Goal: Task Accomplishment & Management: Manage account settings

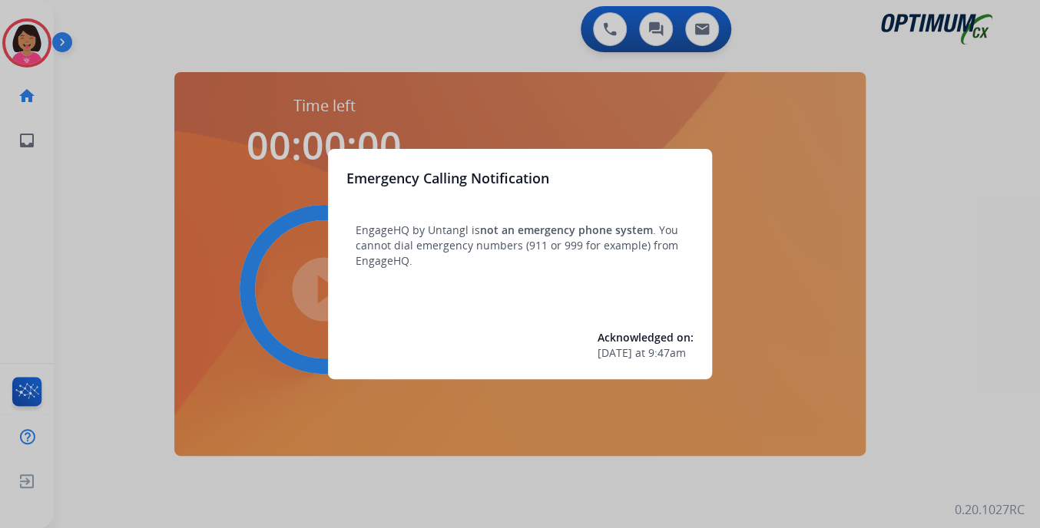
click at [35, 45] on div at bounding box center [520, 264] width 1040 height 528
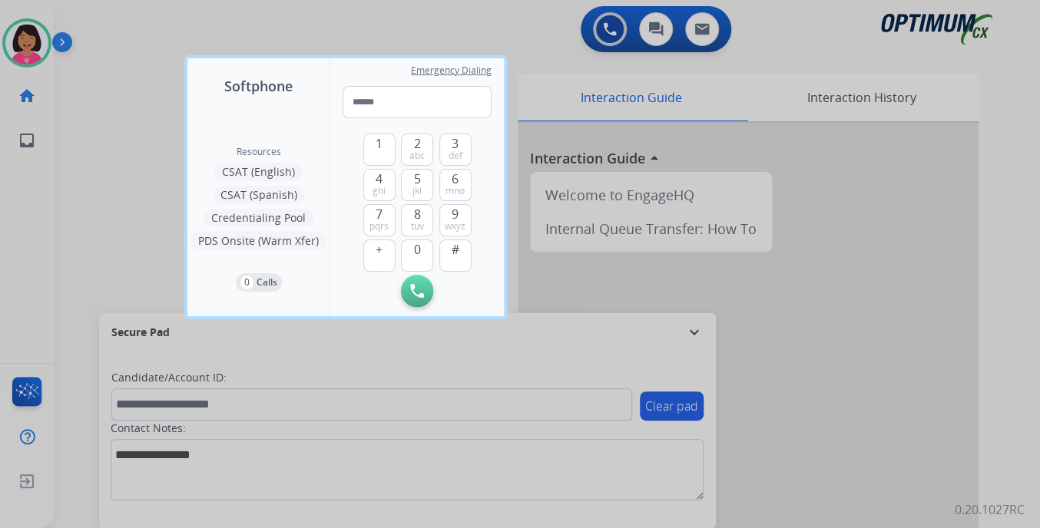
click at [210, 97] on div "Resources CSAT (English) CSAT (Spanish) Credentialing Pool PDS Onsite (Warm Xfe…" at bounding box center [258, 207] width 142 height 220
click at [137, 82] on div at bounding box center [520, 264] width 1040 height 528
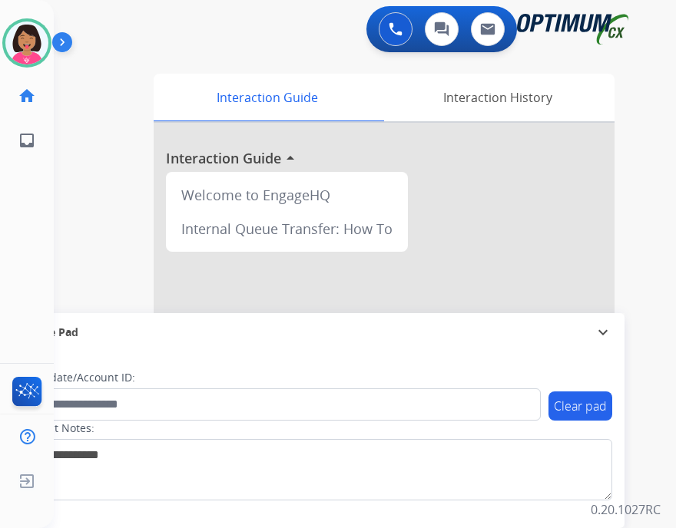
click at [52, 200] on div "Del Available Edit Avatar Agent: Del Routing Profile: OCX Training home Home Ho…" at bounding box center [27, 264] width 54 height 528
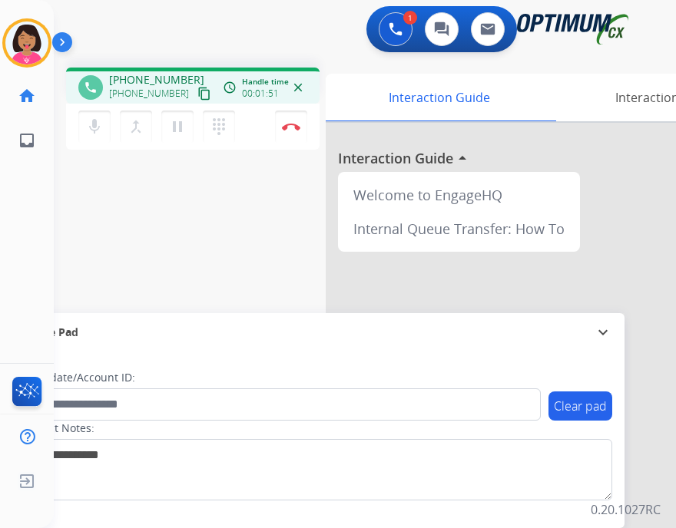
click at [34, 225] on div "Del Busy Edit Avatar Agent: [PERSON_NAME] Profile: OCX Training home Home Home …" at bounding box center [27, 264] width 54 height 528
click at [83, 125] on button "mic Mute" at bounding box center [94, 127] width 32 height 32
click at [58, 180] on div "phone [PHONE_NUMBER] [PHONE_NUMBER] content_copy access_time Call metrics Queue…" at bounding box center [346, 375] width 585 height 641
click at [299, 126] on img at bounding box center [291, 127] width 18 height 8
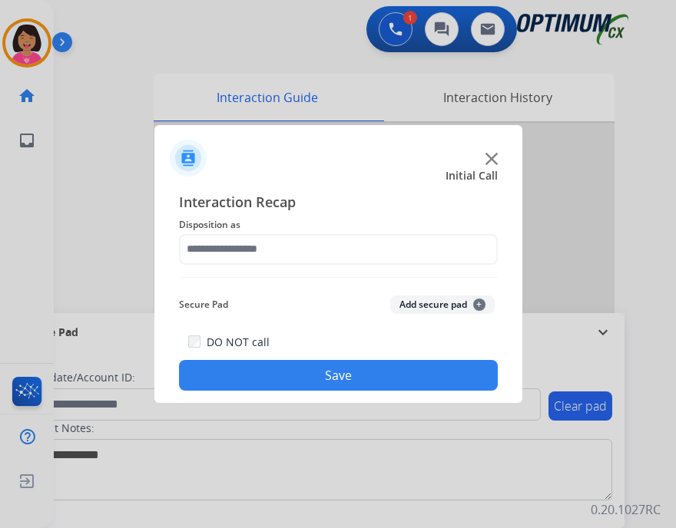
click at [495, 156] on img at bounding box center [491, 159] width 12 height 12
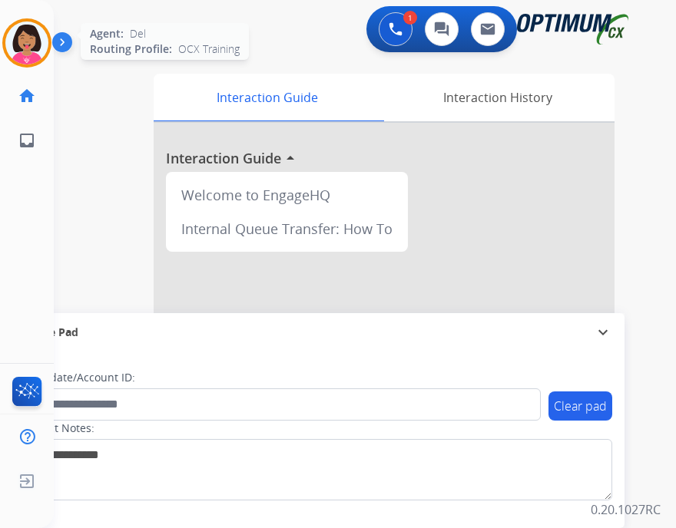
click at [29, 48] on img at bounding box center [26, 43] width 43 height 43
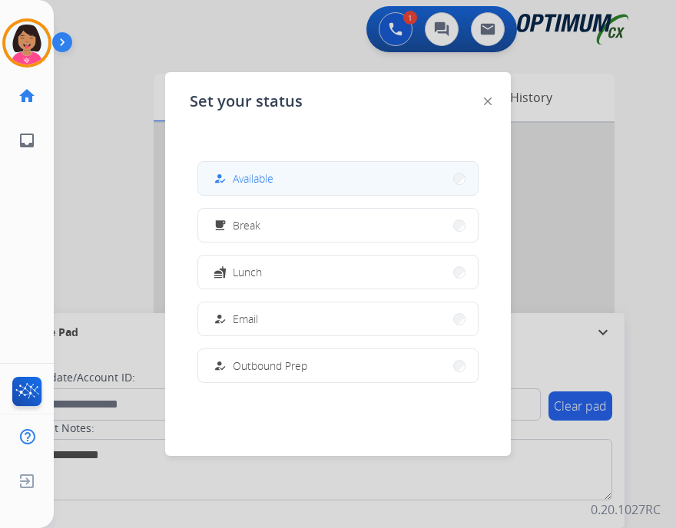
click at [246, 174] on span "Available" at bounding box center [253, 179] width 41 height 16
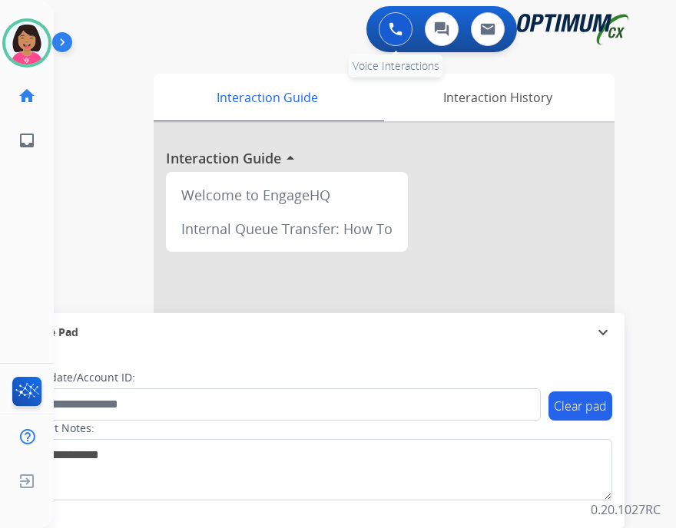
click at [396, 18] on button at bounding box center [396, 29] width 34 height 34
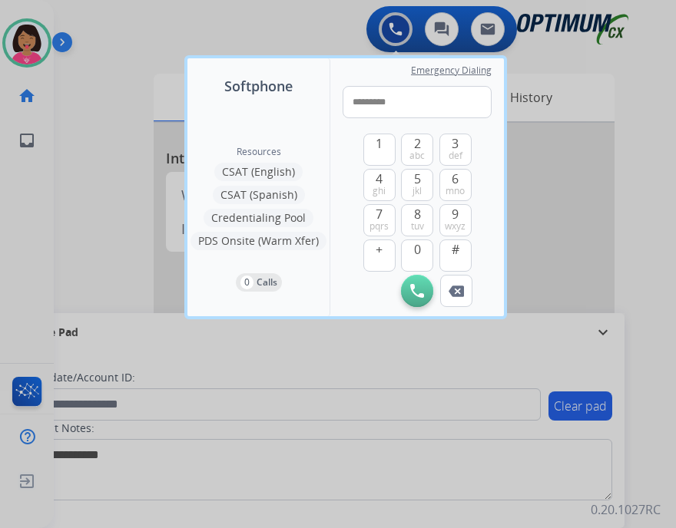
type input "**********"
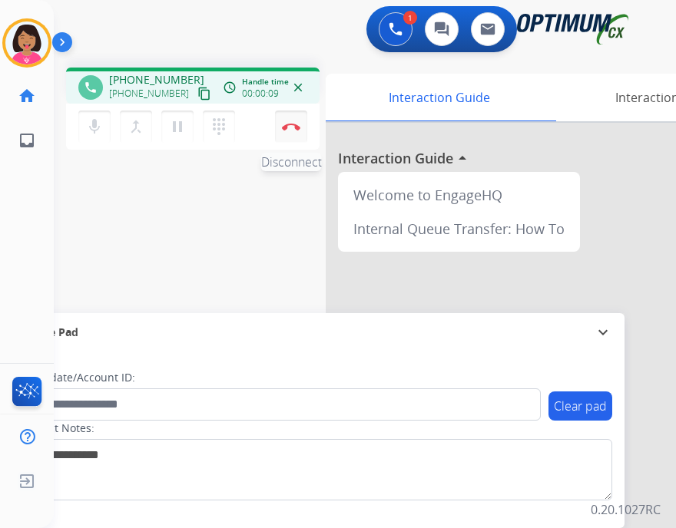
click at [283, 125] on img at bounding box center [291, 127] width 18 height 8
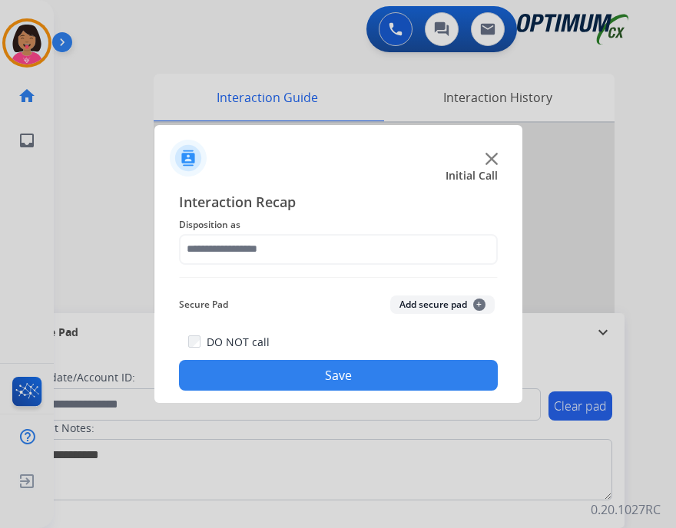
click at [3, 257] on div at bounding box center [338, 264] width 676 height 528
click at [489, 165] on div at bounding box center [338, 152] width 368 height 54
click at [488, 159] on img at bounding box center [491, 159] width 12 height 12
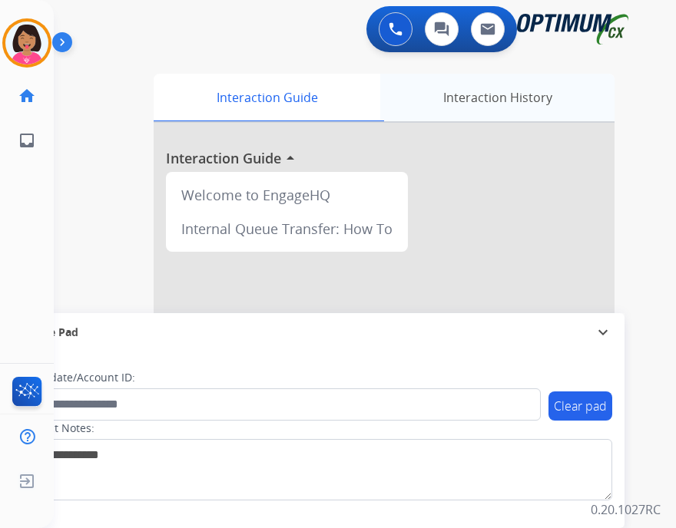
click at [458, 75] on div "Interaction History" at bounding box center [497, 98] width 234 height 48
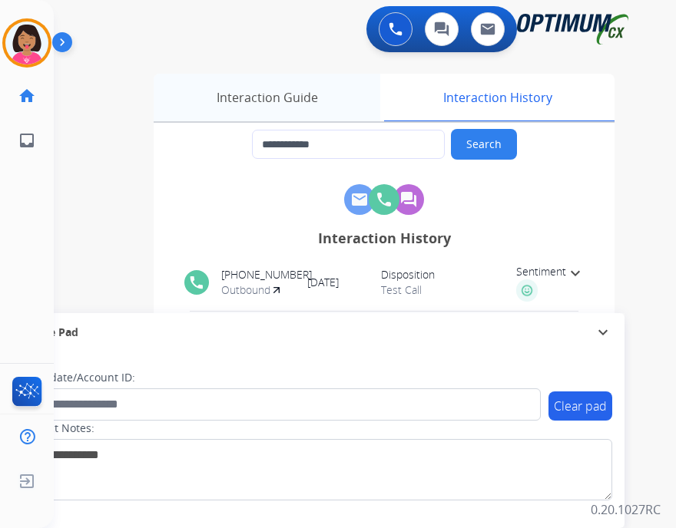
click at [303, 101] on div "Interaction Guide" at bounding box center [267, 98] width 227 height 48
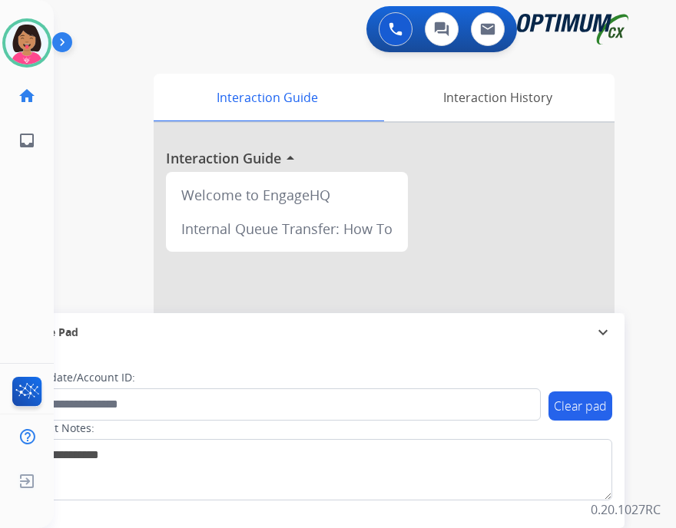
click at [22, 296] on div "Del Available Edit Avatar Agent: Del Routing Profile: OCX Training home Home Ho…" at bounding box center [27, 264] width 54 height 528
click at [25, 400] on img at bounding box center [27, 394] width 36 height 35
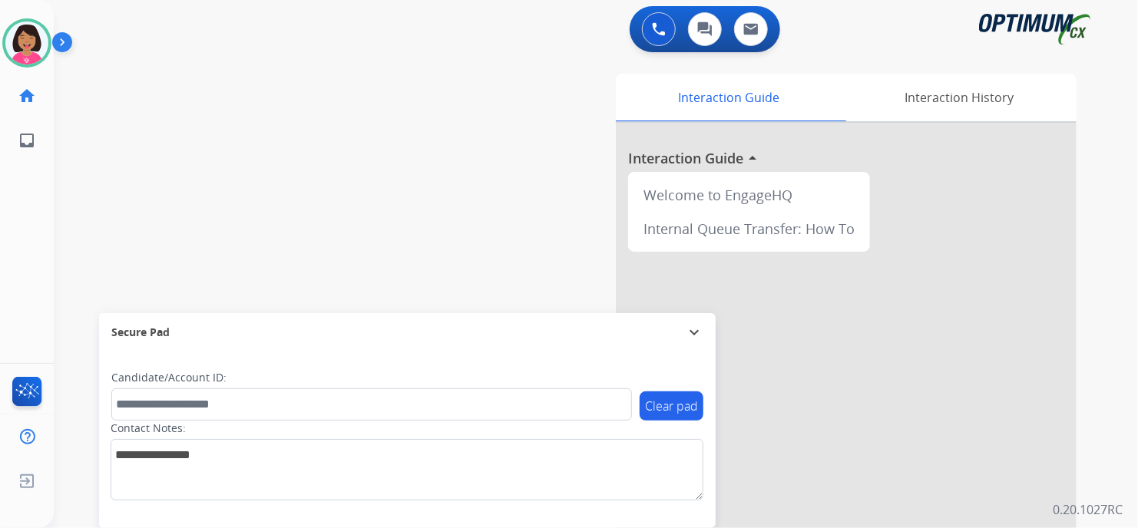
click at [468, 353] on div "Clear pad Candidate/Account ID: Contact Notes:" at bounding box center [407, 440] width 617 height 177
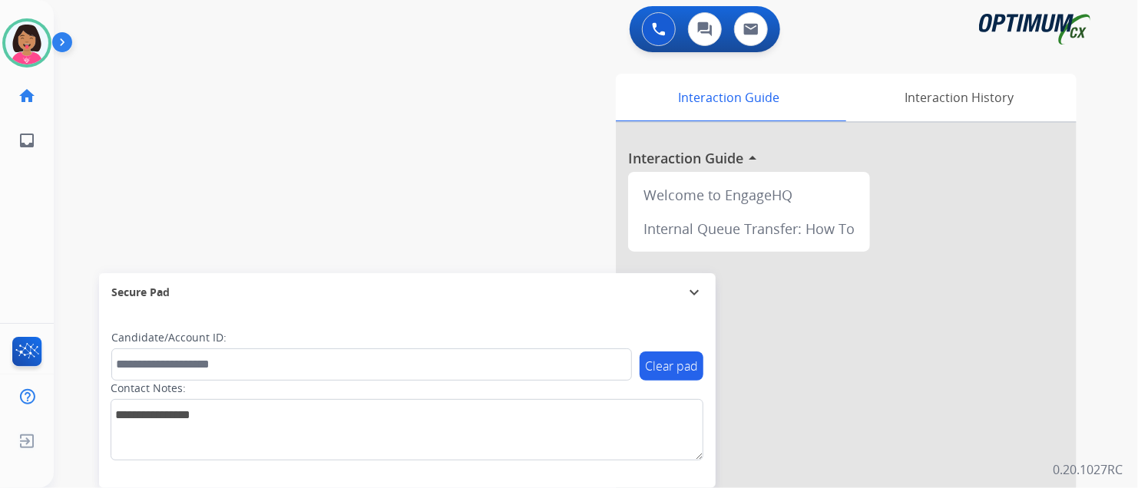
drag, startPoint x: 402, startPoint y: 85, endPoint x: 375, endPoint y: -97, distance: 184.0
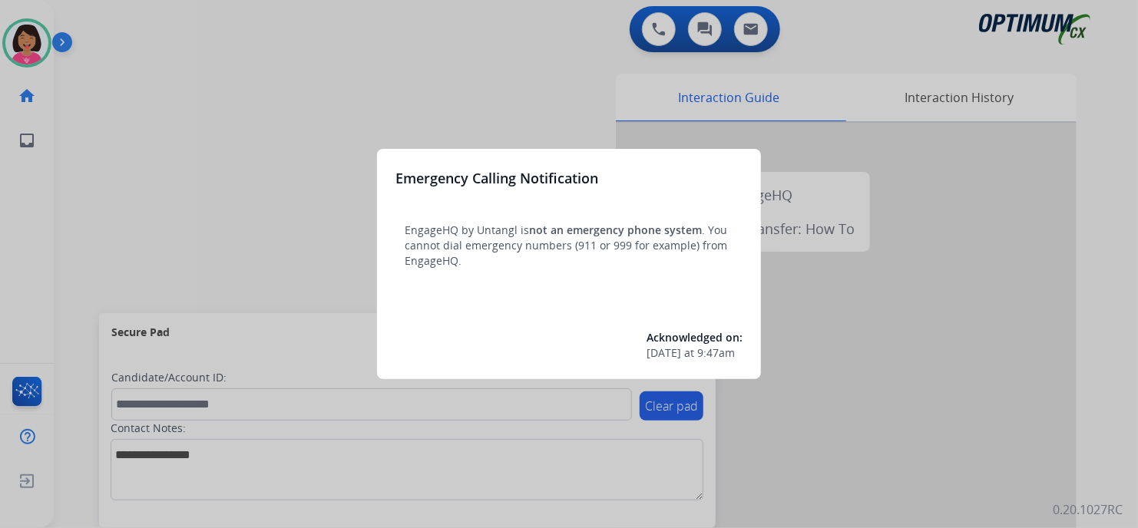
click at [1110, 174] on div at bounding box center [569, 264] width 1138 height 528
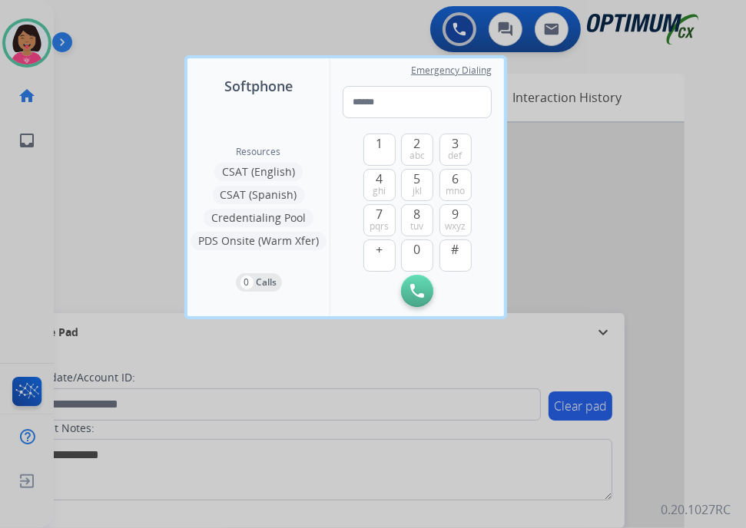
click at [661, 190] on div at bounding box center [373, 264] width 746 height 528
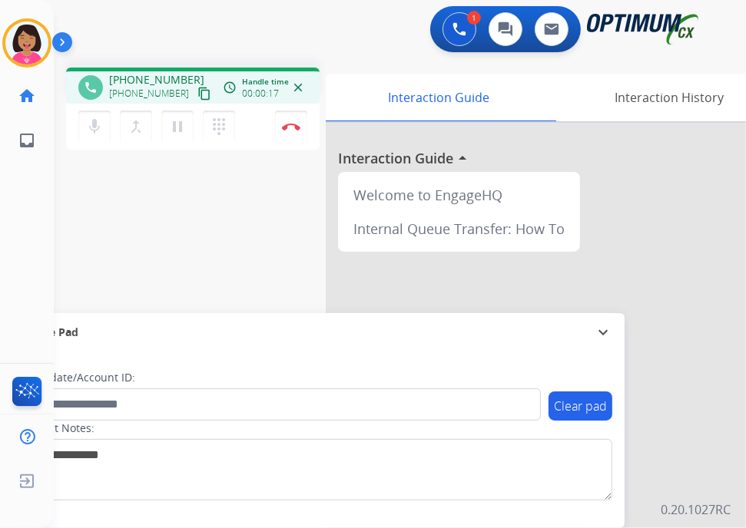
click at [197, 94] on mat-icon "content_copy" at bounding box center [204, 94] width 14 height 14
click at [54, 194] on div "phone [PHONE_NUMBER] [PHONE_NUMBER] content_copy access_time Call metrics Queue…" at bounding box center [381, 375] width 655 height 641
click at [289, 127] on img at bounding box center [291, 127] width 18 height 8
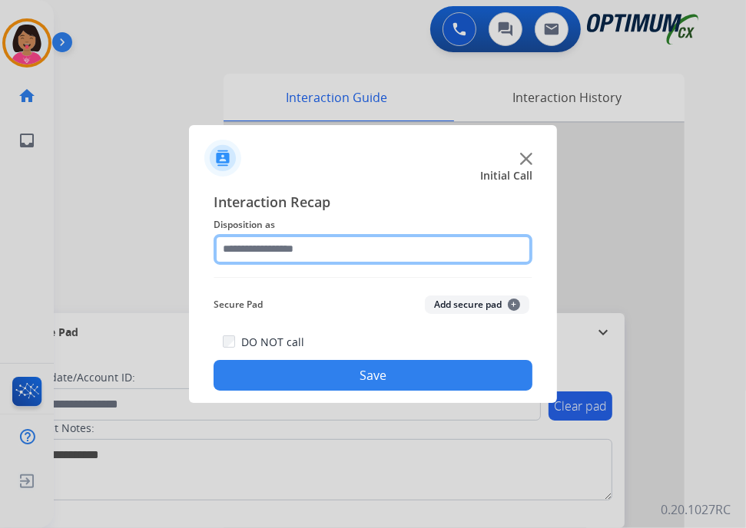
click at [282, 250] on input "text" at bounding box center [373, 249] width 319 height 31
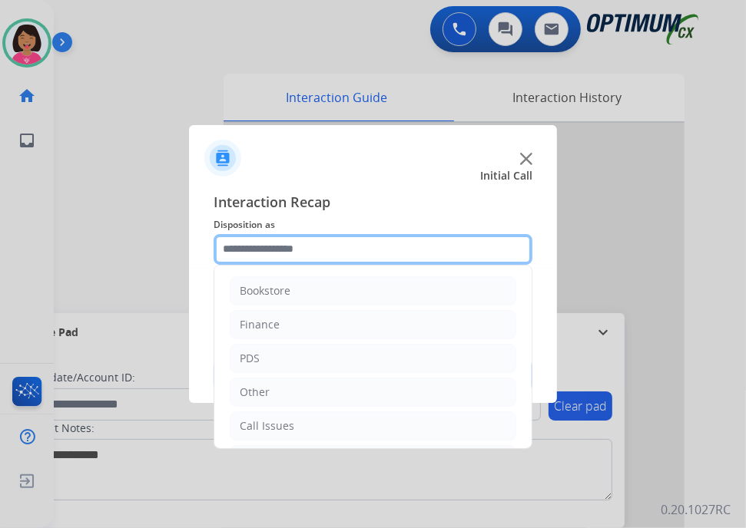
scroll to position [101, 0]
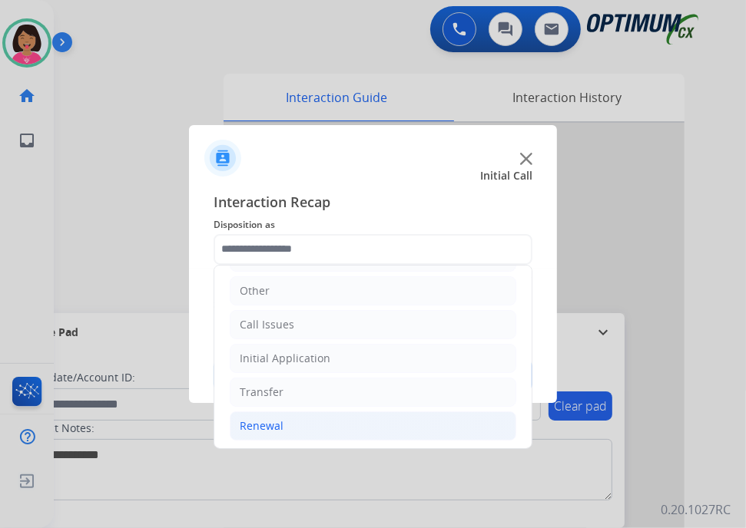
click at [313, 413] on li "Renewal" at bounding box center [373, 426] width 286 height 29
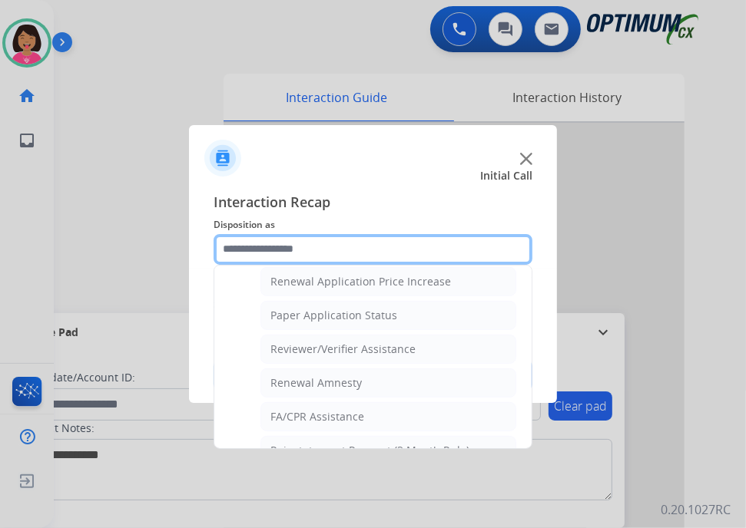
scroll to position [420, 0]
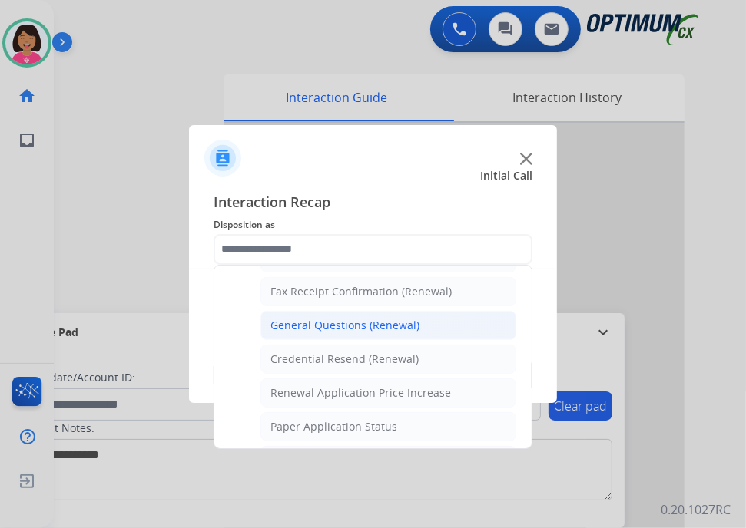
click at [317, 326] on div "General Questions (Renewal)" at bounding box center [344, 325] width 149 height 15
type input "**********"
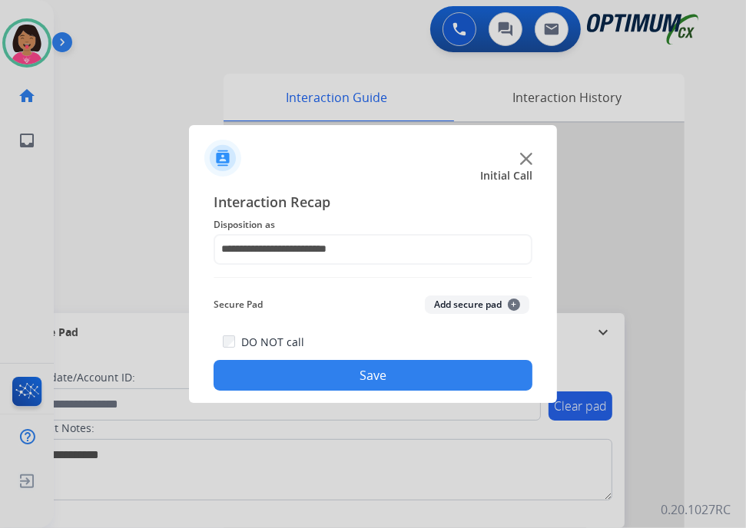
click at [339, 376] on button "Save" at bounding box center [373, 375] width 319 height 31
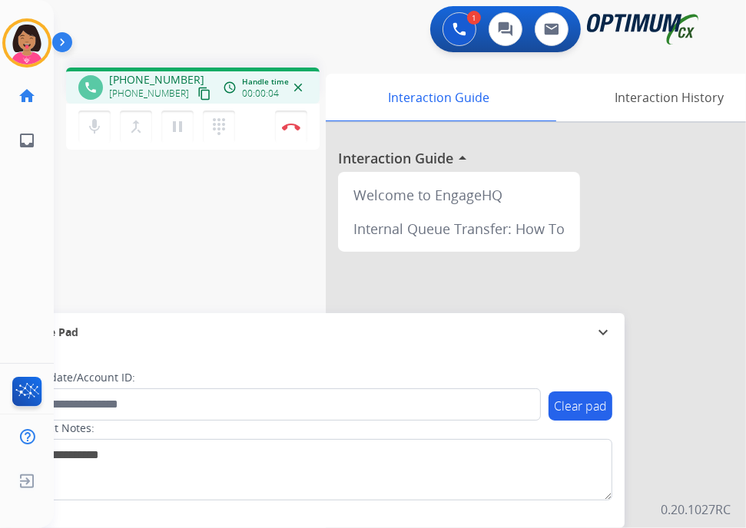
click at [37, 217] on div "Del Busy Edit Avatar Agent: [PERSON_NAME] Profile: OCX Training home Home Home …" at bounding box center [27, 264] width 54 height 528
click at [197, 94] on mat-icon "content_copy" at bounding box center [204, 94] width 14 height 14
click at [34, 188] on div "Del Busy Edit Avatar Agent: [PERSON_NAME] Profile: OCX Training home Home Home …" at bounding box center [27, 264] width 54 height 528
click at [88, 124] on mat-icon "mic" at bounding box center [94, 127] width 18 height 18
click at [88, 124] on mat-icon "mic_off" at bounding box center [94, 127] width 18 height 18
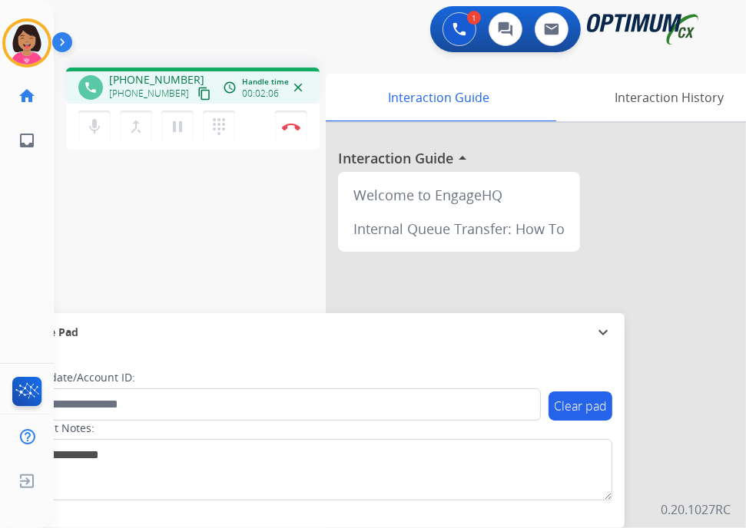
click at [37, 177] on div "Del Busy Edit Avatar Agent: [PERSON_NAME] Profile: OCX Training home Home Home …" at bounding box center [27, 264] width 54 height 528
click at [290, 124] on img at bounding box center [291, 127] width 18 height 8
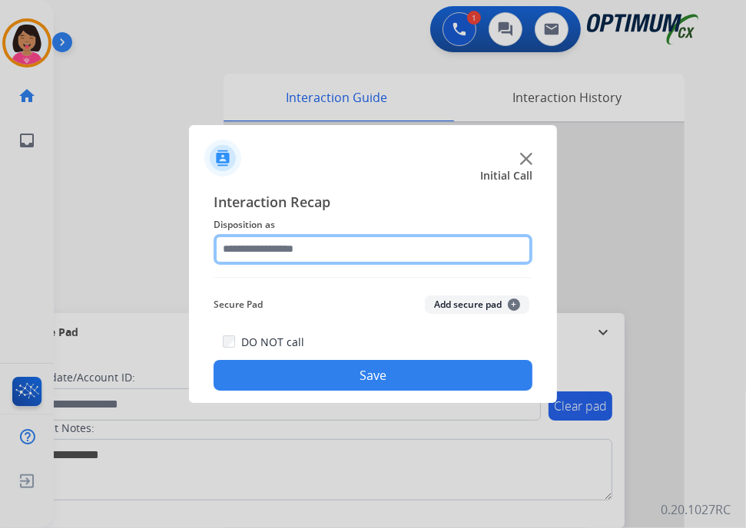
click at [323, 247] on input "text" at bounding box center [373, 249] width 319 height 31
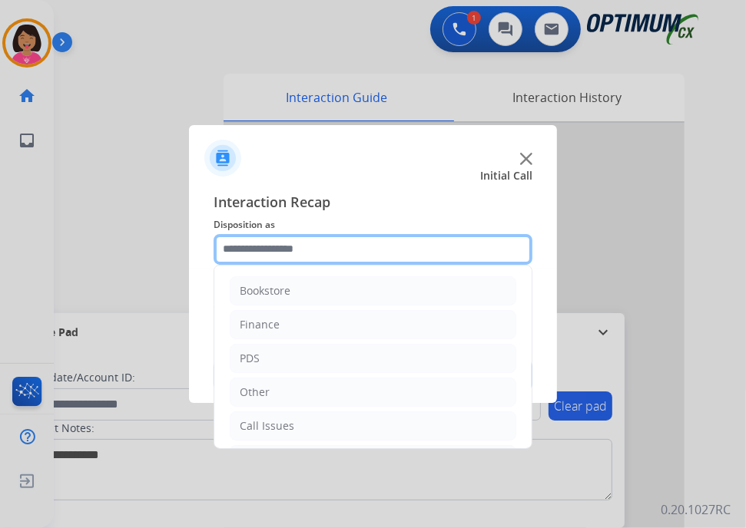
scroll to position [101, 0]
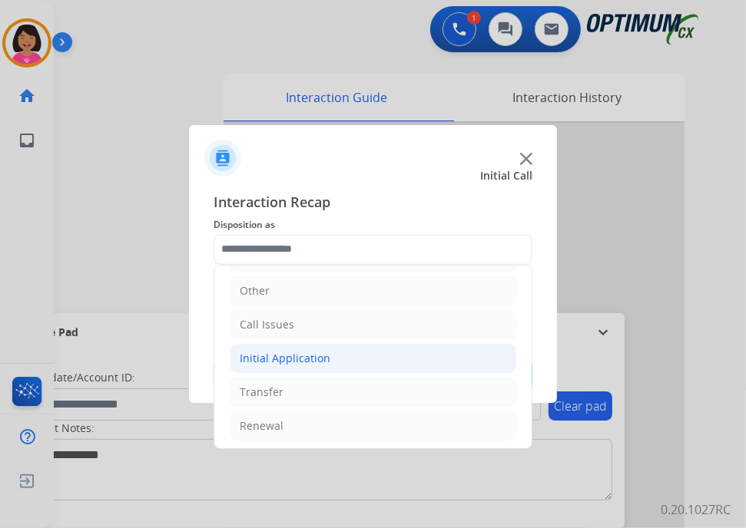
click at [316, 366] on li "Initial Application" at bounding box center [373, 358] width 286 height 29
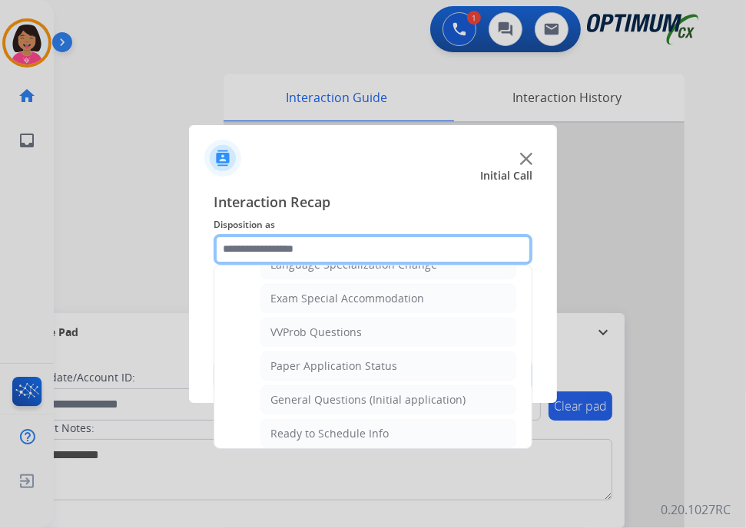
scroll to position [780, 0]
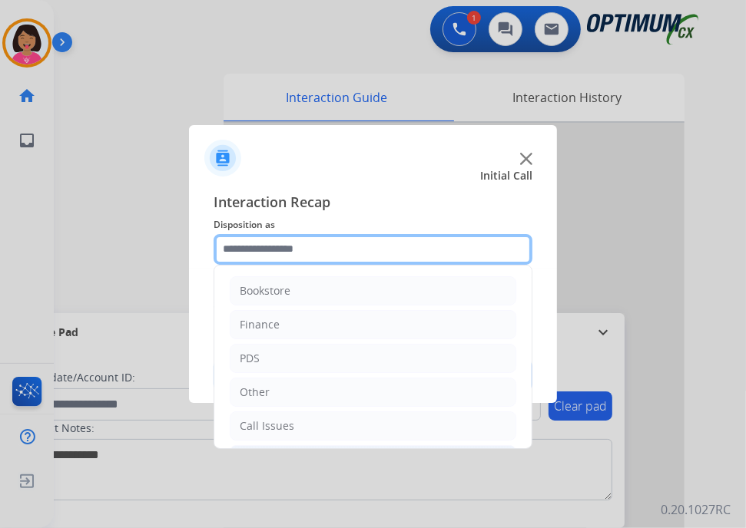
drag, startPoint x: 322, startPoint y: 386, endPoint x: 270, endPoint y: 263, distance: 133.9
click at [270, 263] on input "text" at bounding box center [373, 249] width 319 height 31
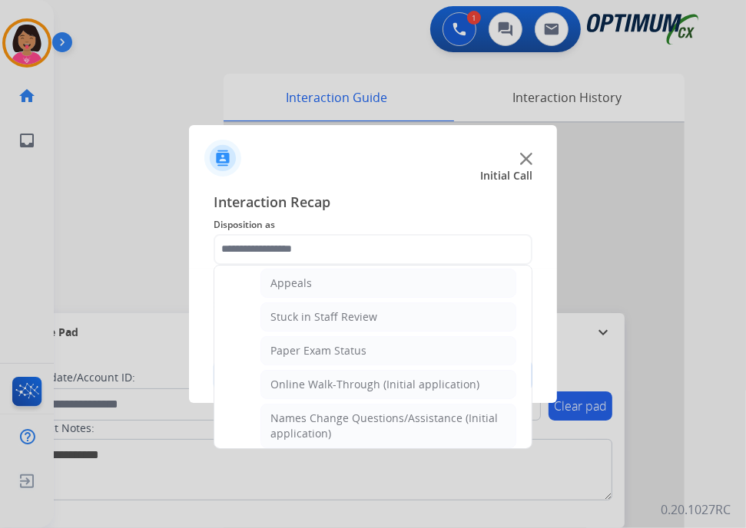
click at [298, 377] on div "Online Walk-Through (Initial application)" at bounding box center [374, 384] width 209 height 15
type input "**********"
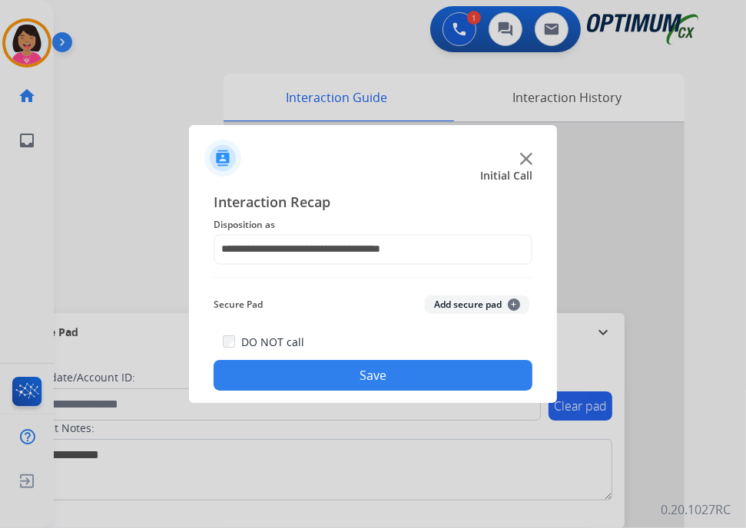
click at [298, 375] on button "Save" at bounding box center [373, 375] width 319 height 31
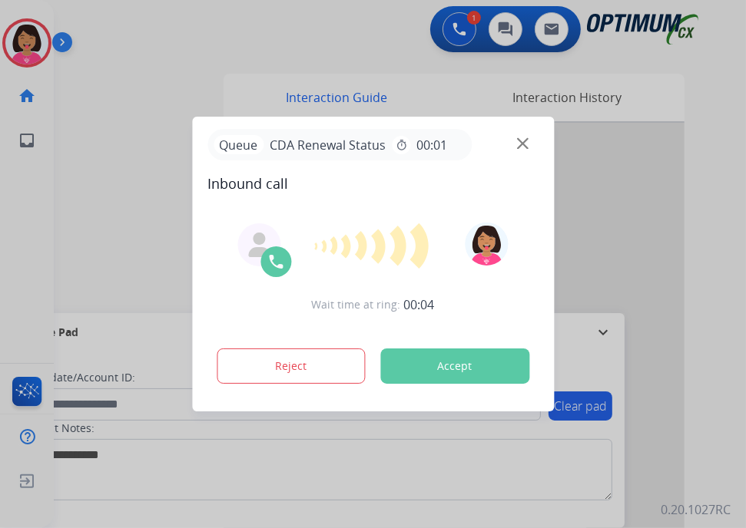
click at [53, 297] on div at bounding box center [373, 264] width 746 height 528
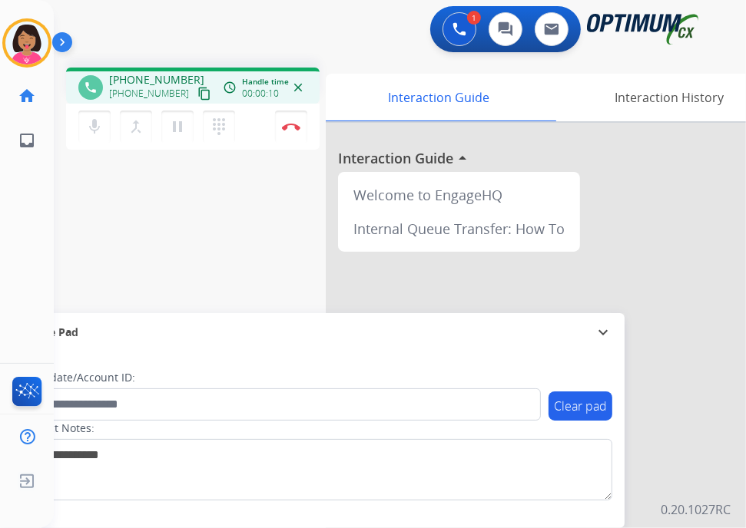
click at [187, 103] on div "phone [PHONE_NUMBER] [PHONE_NUMBER] content_copy access_time Call metrics Queue…" at bounding box center [192, 86] width 253 height 36
click at [197, 88] on mat-icon "content_copy" at bounding box center [204, 94] width 14 height 14
click at [30, 265] on div "Del Busy Edit Avatar Agent: [PERSON_NAME] Profile: OCX Training home Home Home …" at bounding box center [27, 264] width 54 height 528
click at [300, 129] on button "Disconnect" at bounding box center [291, 127] width 32 height 32
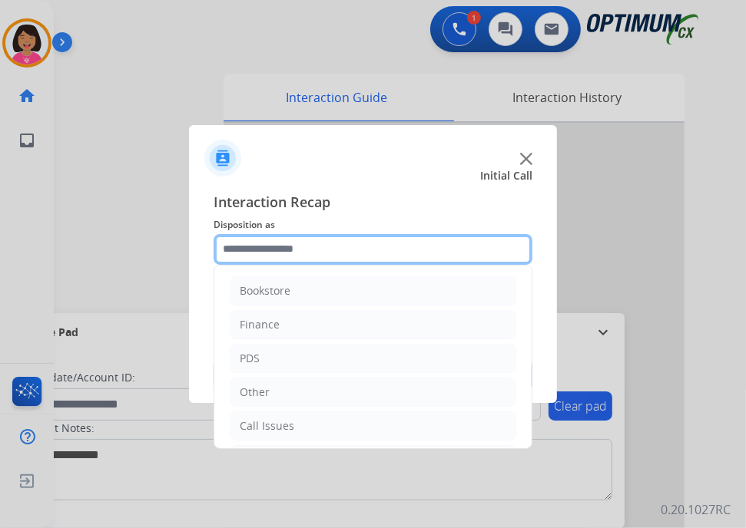
click at [335, 247] on input "text" at bounding box center [373, 249] width 319 height 31
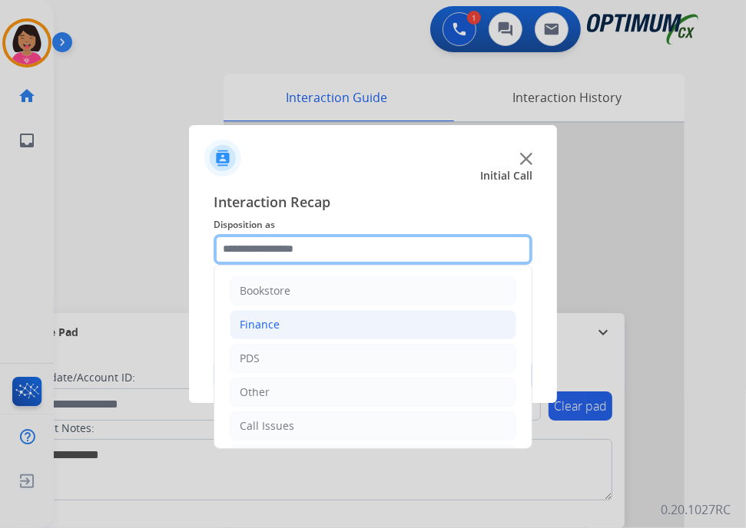
scroll to position [101, 0]
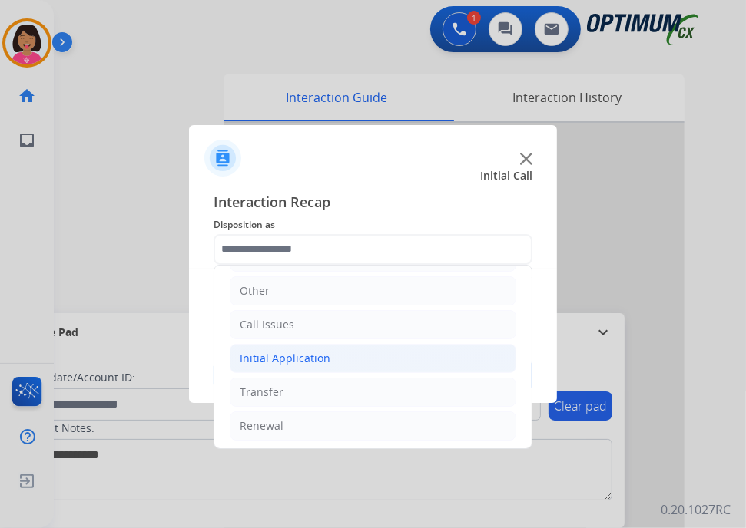
click at [340, 355] on li "Initial Application" at bounding box center [373, 358] width 286 height 29
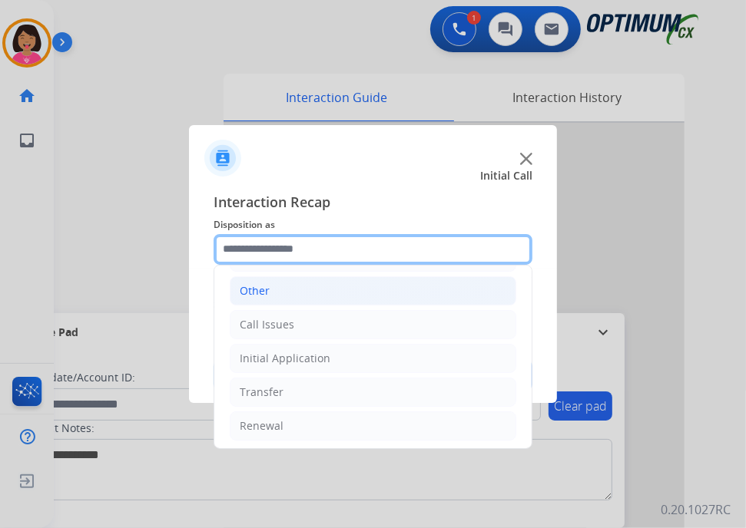
scroll to position [20, 0]
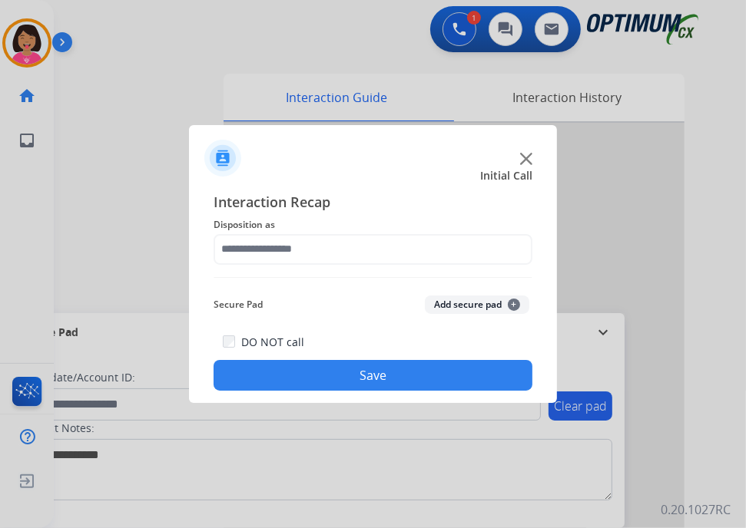
drag, startPoint x: 323, startPoint y: 293, endPoint x: 227, endPoint y: 213, distance: 124.8
click at [227, 213] on span "Interaction Recap" at bounding box center [373, 203] width 319 height 25
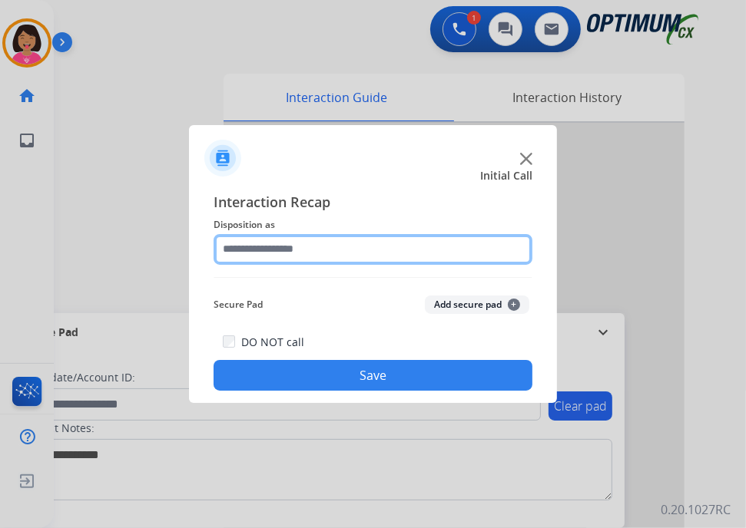
click at [252, 250] on input "text" at bounding box center [373, 249] width 319 height 31
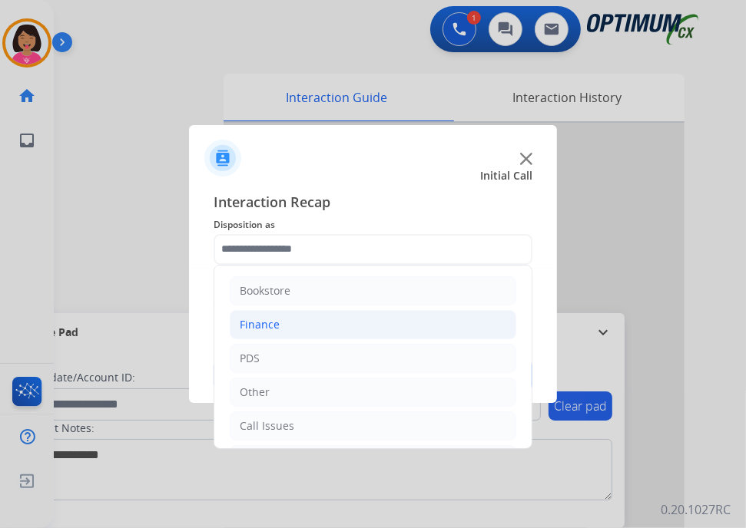
click at [295, 320] on li "Finance" at bounding box center [373, 324] width 286 height 29
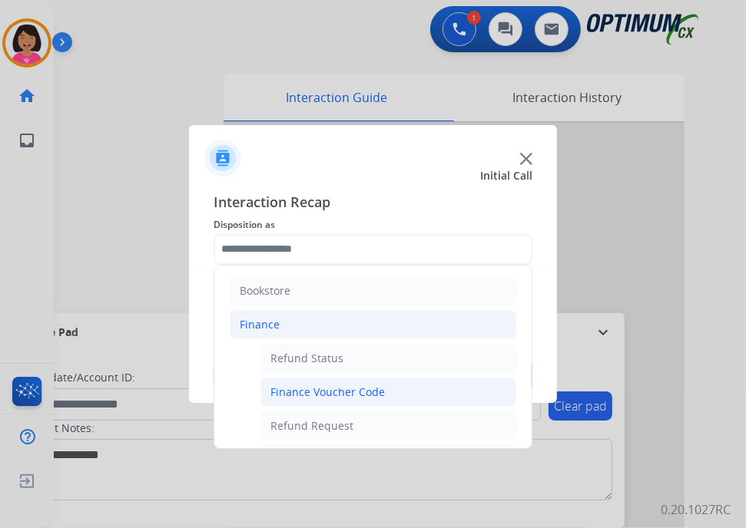
click at [313, 399] on li "Finance Voucher Code" at bounding box center [388, 392] width 256 height 29
type input "**********"
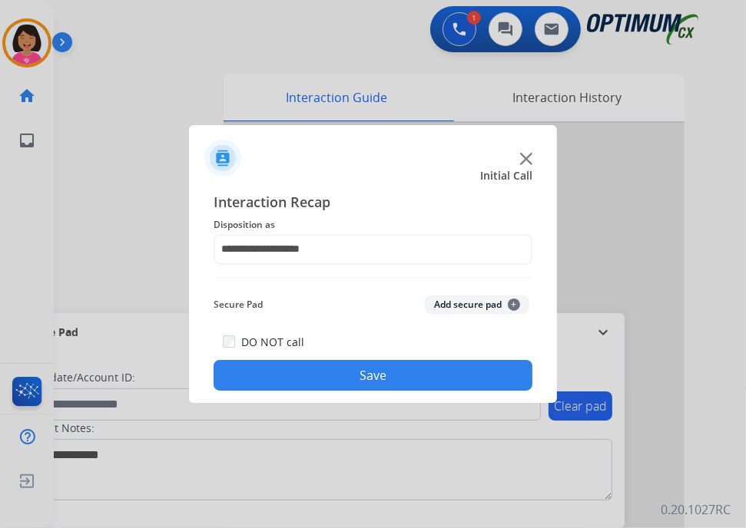
click at [338, 389] on button "Save" at bounding box center [373, 375] width 319 height 31
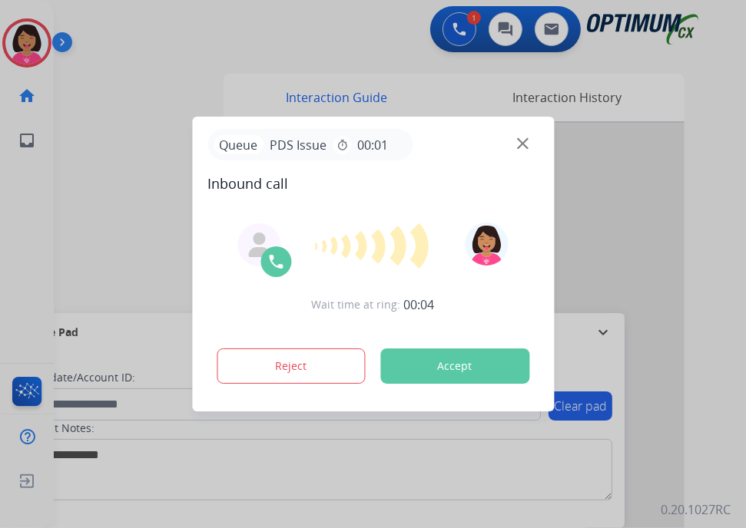
click at [61, 239] on div at bounding box center [373, 264] width 746 height 528
click at [525, 145] on img at bounding box center [523, 144] width 12 height 12
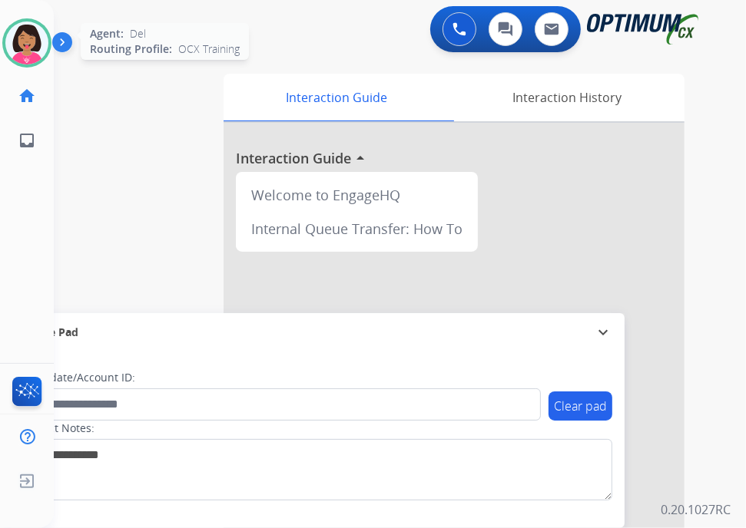
click at [6, 45] on img at bounding box center [26, 43] width 43 height 43
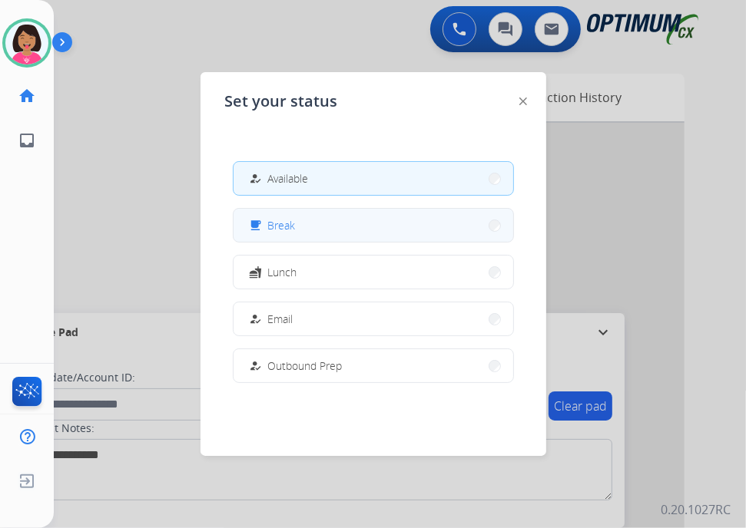
click at [335, 220] on button "free_breakfast Break" at bounding box center [373, 225] width 280 height 33
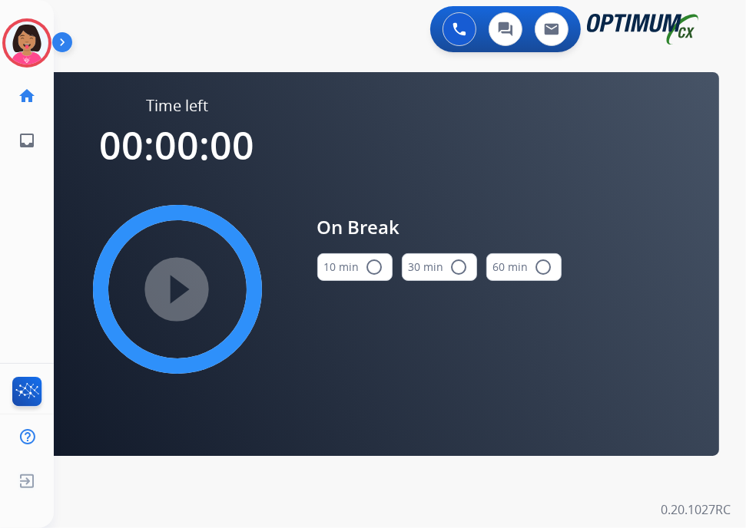
click at [332, 264] on button "10 min radio_button_unchecked" at bounding box center [354, 267] width 75 height 28
drag, startPoint x: 172, startPoint y: 269, endPoint x: 174, endPoint y: 279, distance: 10.1
click at [174, 280] on mat-icon "play_circle_filled" at bounding box center [177, 289] width 18 height 18
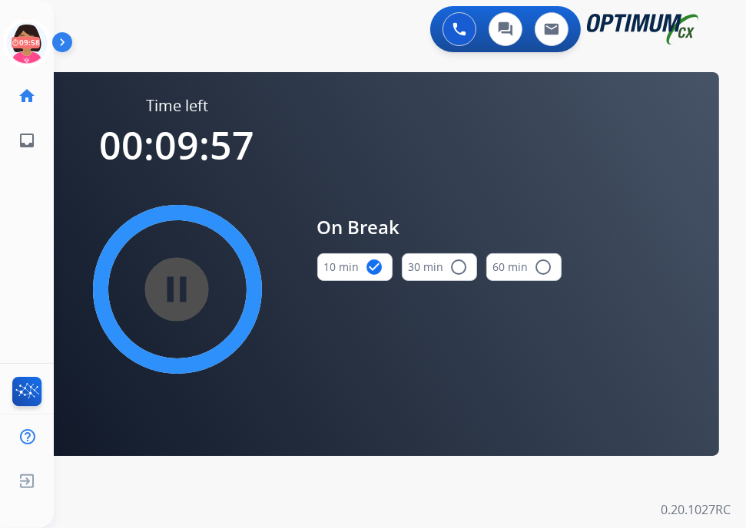
drag, startPoint x: 174, startPoint y: 279, endPoint x: 398, endPoint y: 325, distance: 229.0
click at [398, 325] on div "On Break 10 min check_circle 30 min radio_button_unchecked 60 min radio_button_…" at bounding box center [439, 253] width 244 height 317
click at [4, 46] on circle at bounding box center [26, 42] width 45 height 45
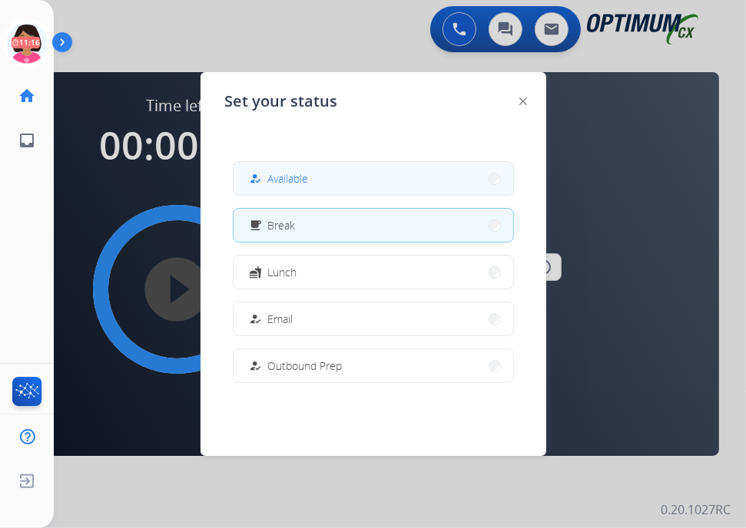
click at [339, 171] on button "how_to_reg Available" at bounding box center [373, 178] width 280 height 33
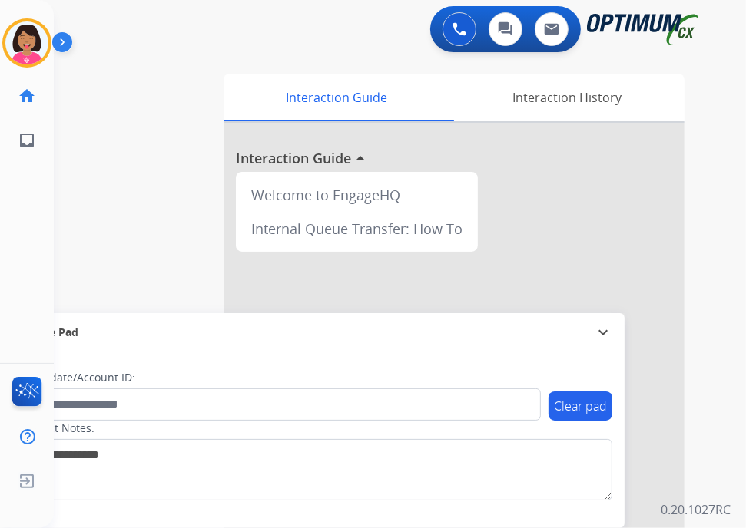
click at [26, 263] on div "Del Available Edit Avatar Agent: Del Routing Profile: OCX Training home Home Ho…" at bounding box center [27, 264] width 54 height 528
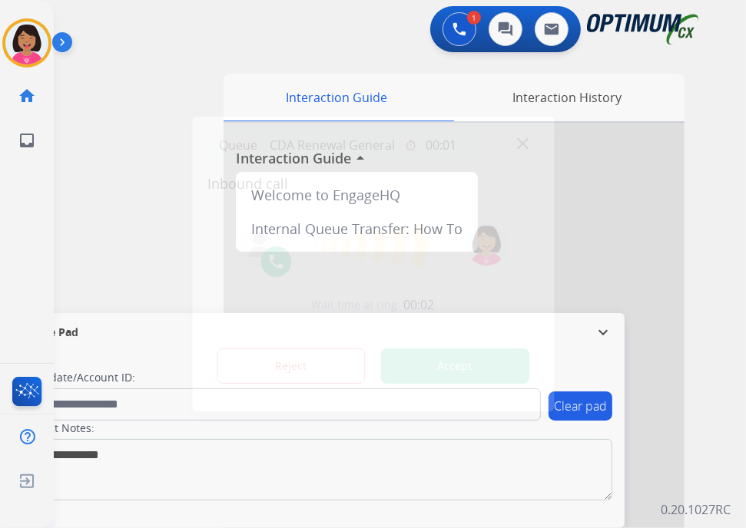
click at [40, 193] on div at bounding box center [373, 264] width 746 height 528
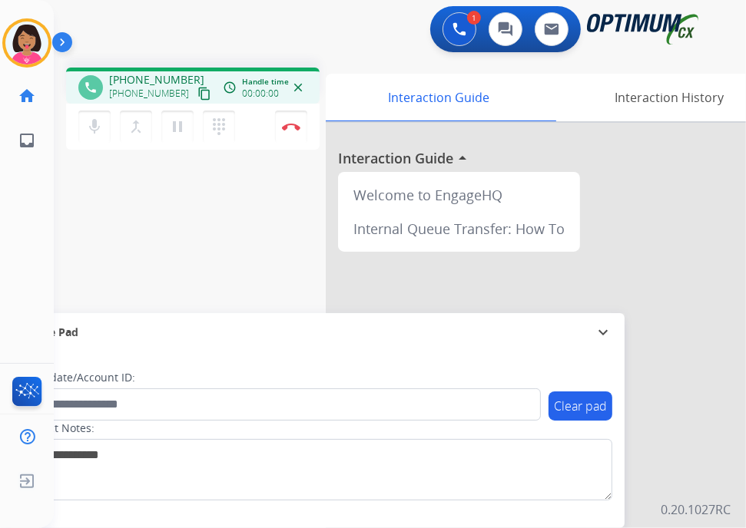
click at [197, 94] on mat-icon "content_copy" at bounding box center [204, 94] width 14 height 14
click at [11, 219] on div "Del Busy Edit Avatar Agent: [PERSON_NAME] Profile: OCX Training home Home Home …" at bounding box center [27, 264] width 54 height 528
click at [292, 130] on img at bounding box center [291, 127] width 18 height 8
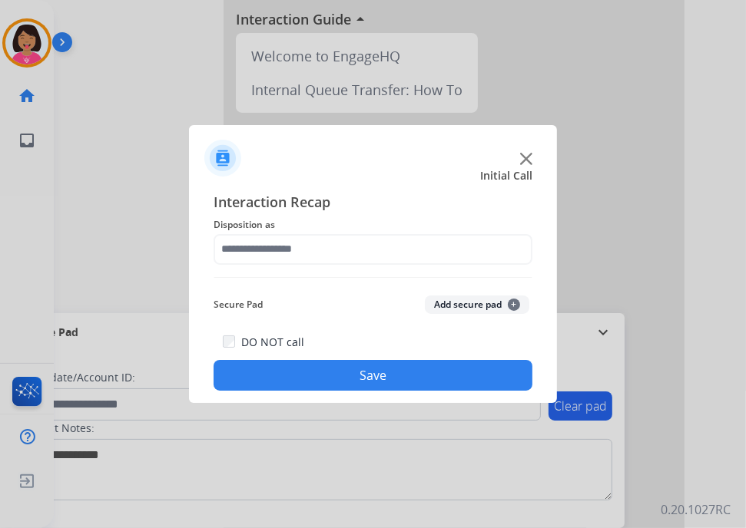
scroll to position [167, 0]
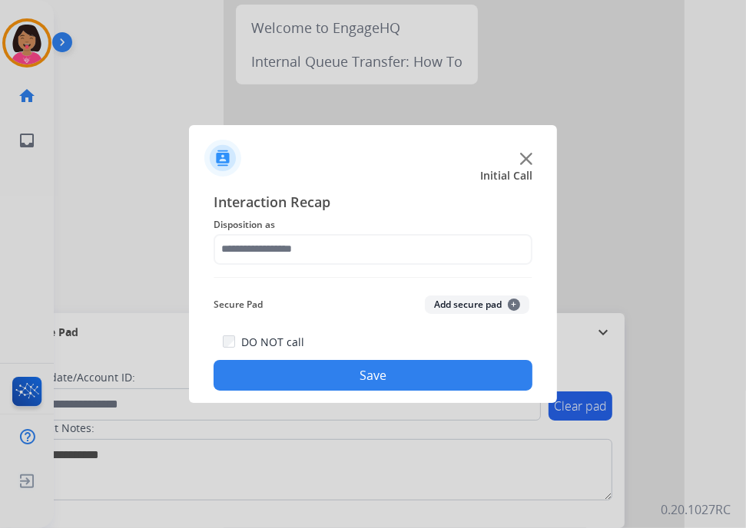
click at [292, 130] on div at bounding box center [373, 152] width 368 height 54
click button at bounding box center [526, 159] width 12 height 12
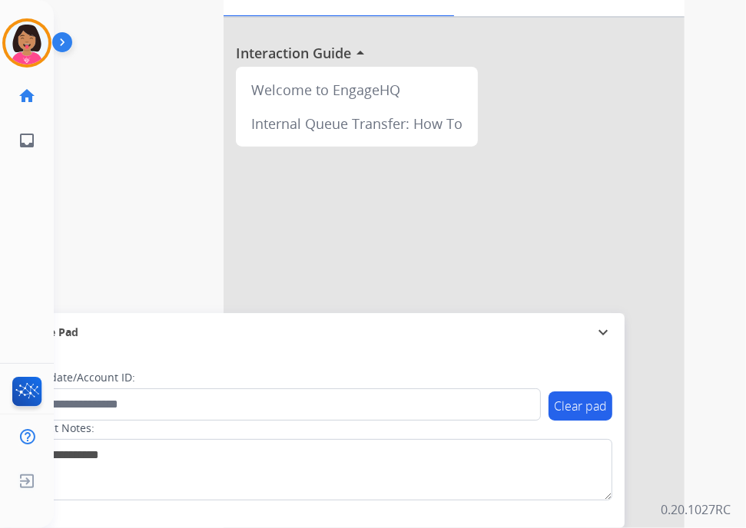
scroll to position [18, 0]
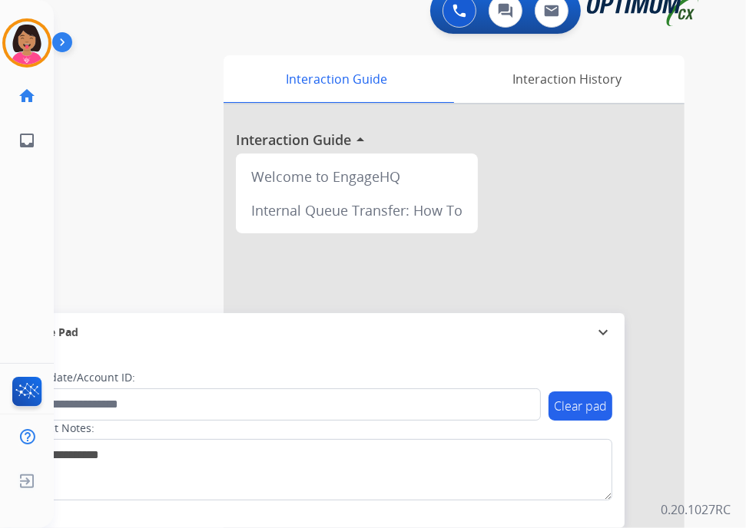
click at [594, 323] on button "expand_more" at bounding box center [603, 332] width 18 height 18
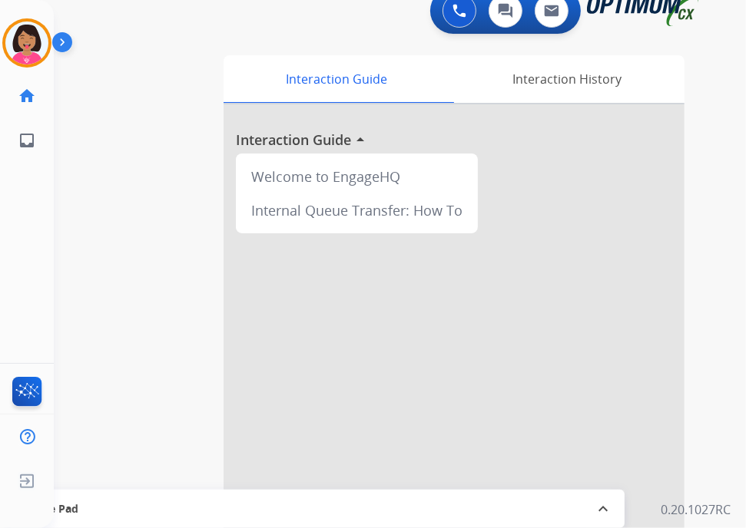
click at [594, 500] on button "expand_less" at bounding box center [603, 509] width 18 height 18
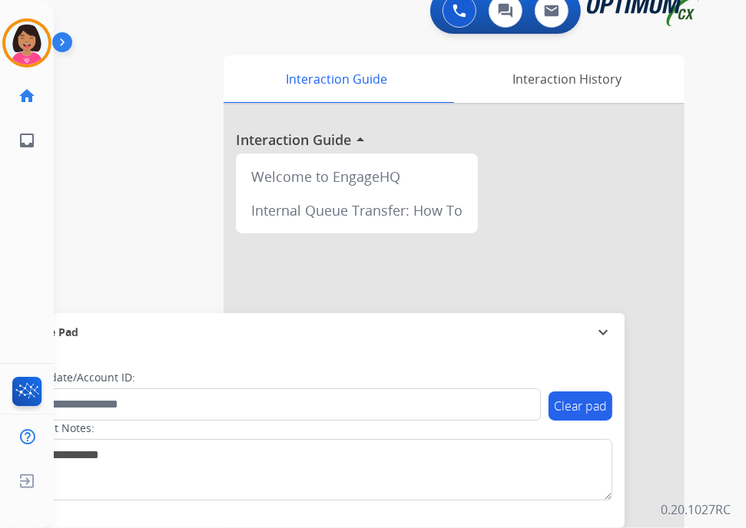
click at [594, 323] on button "expand_more" at bounding box center [603, 332] width 18 height 18
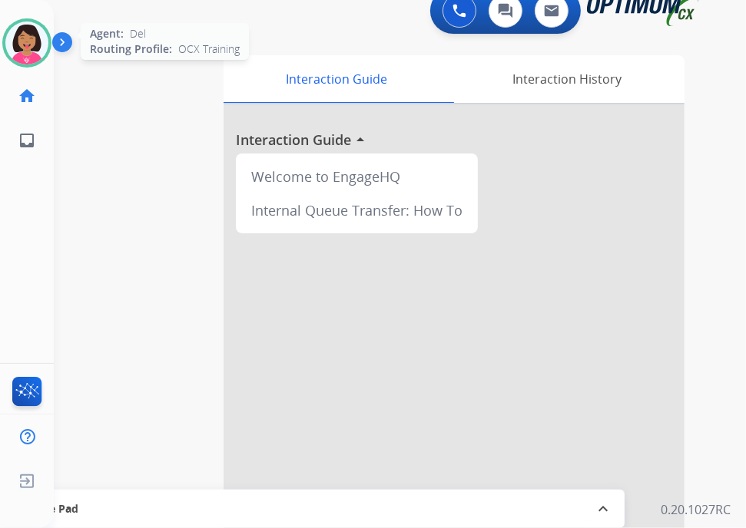
click at [38, 20] on div "Agent: [PERSON_NAME] Profile: OCX Training" at bounding box center [26, 42] width 49 height 49
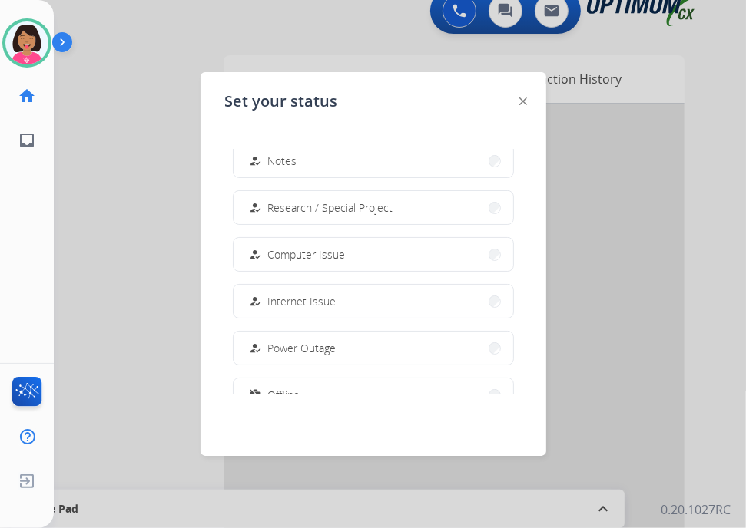
scroll to position [383, 0]
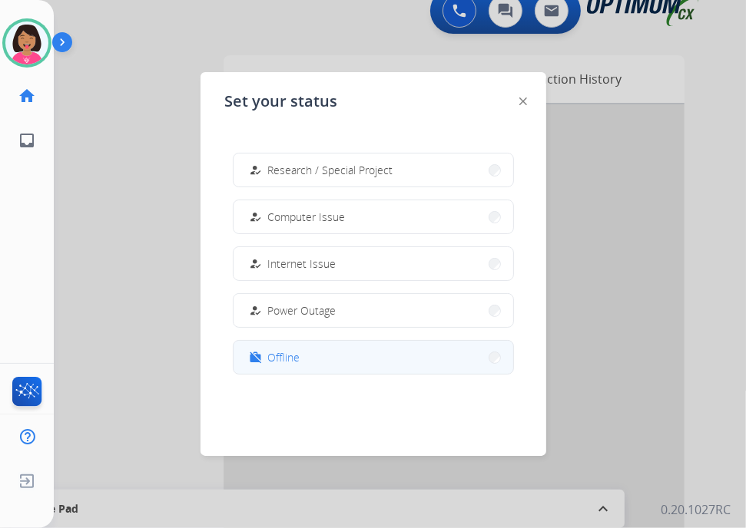
click at [367, 362] on button "work_off Offline" at bounding box center [373, 357] width 280 height 33
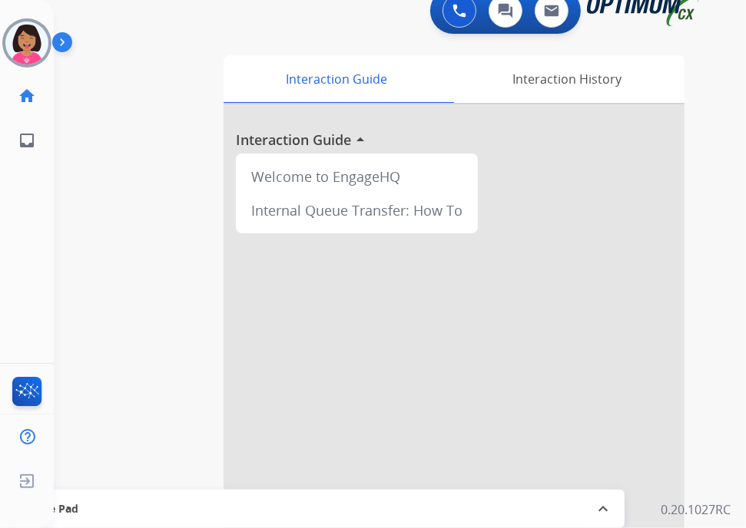
click at [548, 326] on div at bounding box center [454, 390] width 461 height 573
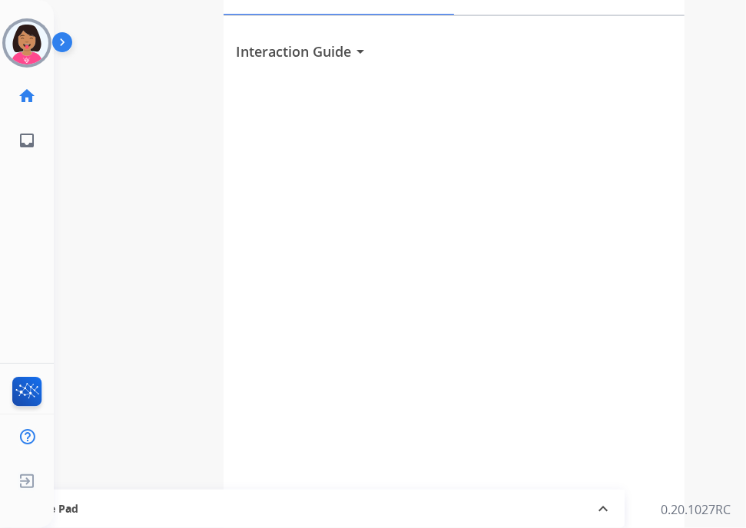
scroll to position [109, 0]
click at [25, 494] on img at bounding box center [27, 481] width 28 height 29
